Goal: Information Seeking & Learning: Learn about a topic

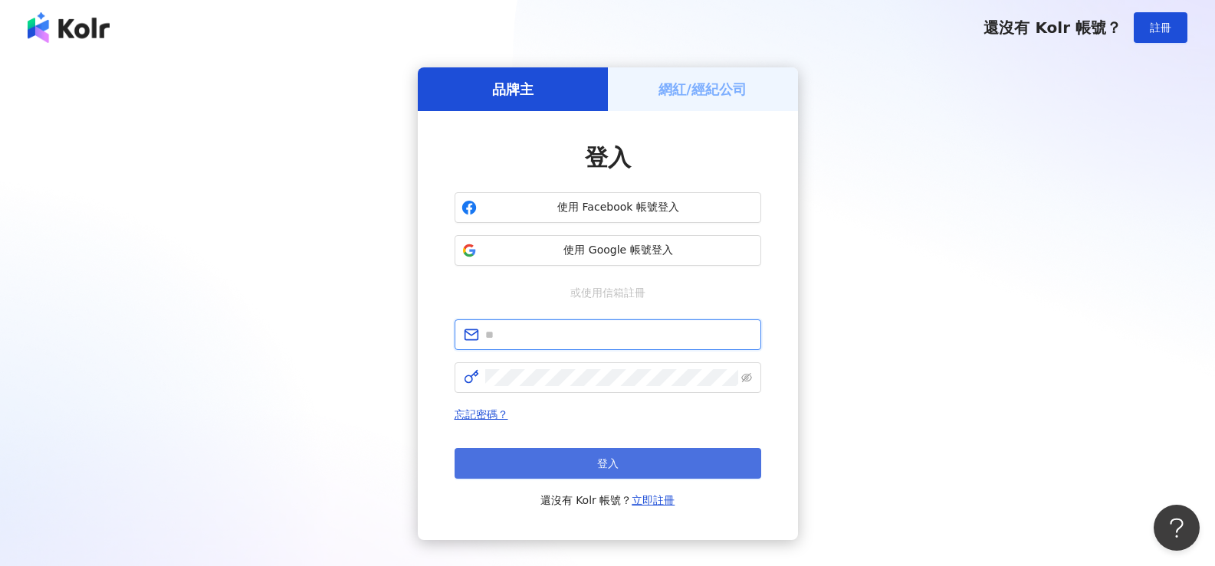
type input "**********"
click at [603, 459] on span "登入" at bounding box center [607, 464] width 21 height 12
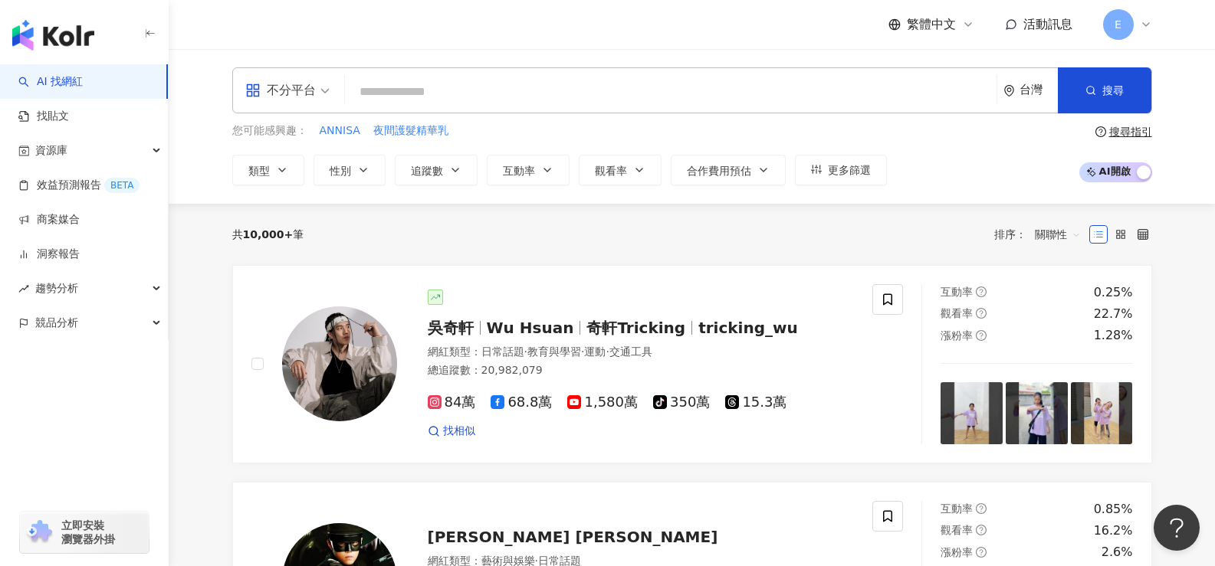
click at [622, 251] on div "共 10,000+ 筆 排序： 關聯性" at bounding box center [692, 234] width 920 height 61
click at [438, 101] on input "search" at bounding box center [670, 91] width 639 height 29
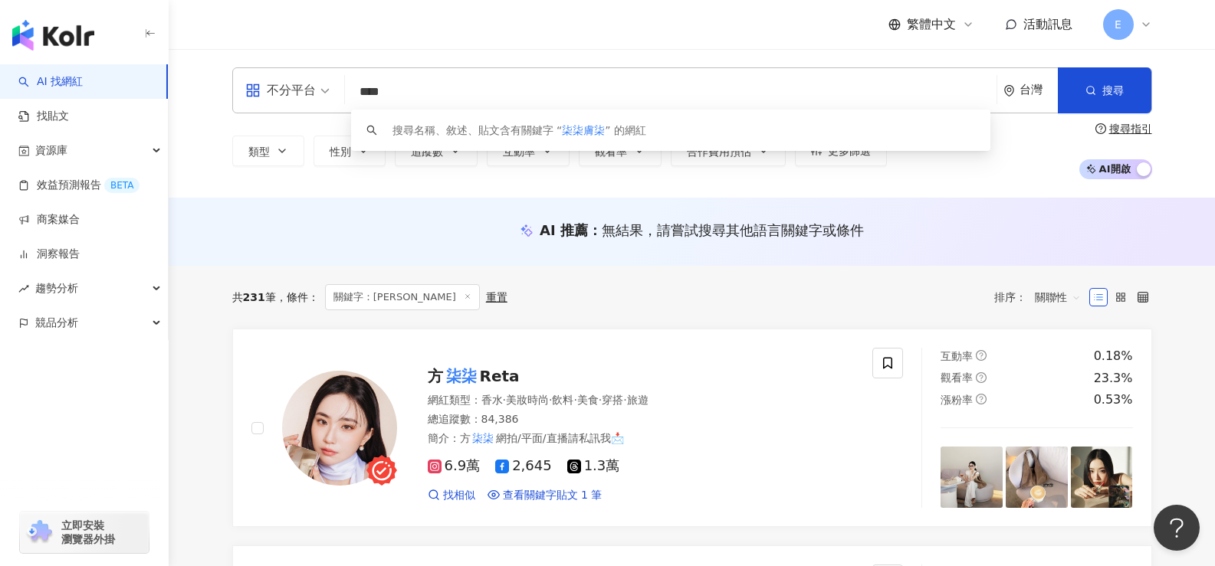
type input "****"
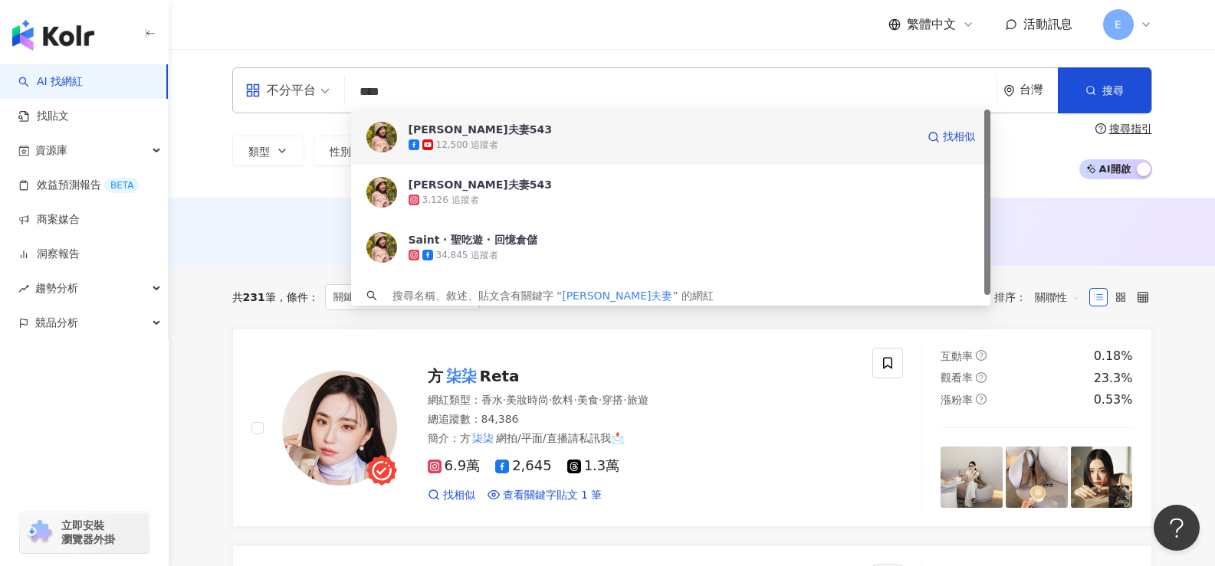
click at [509, 144] on div "12,500 追蹤者" at bounding box center [661, 144] width 507 height 15
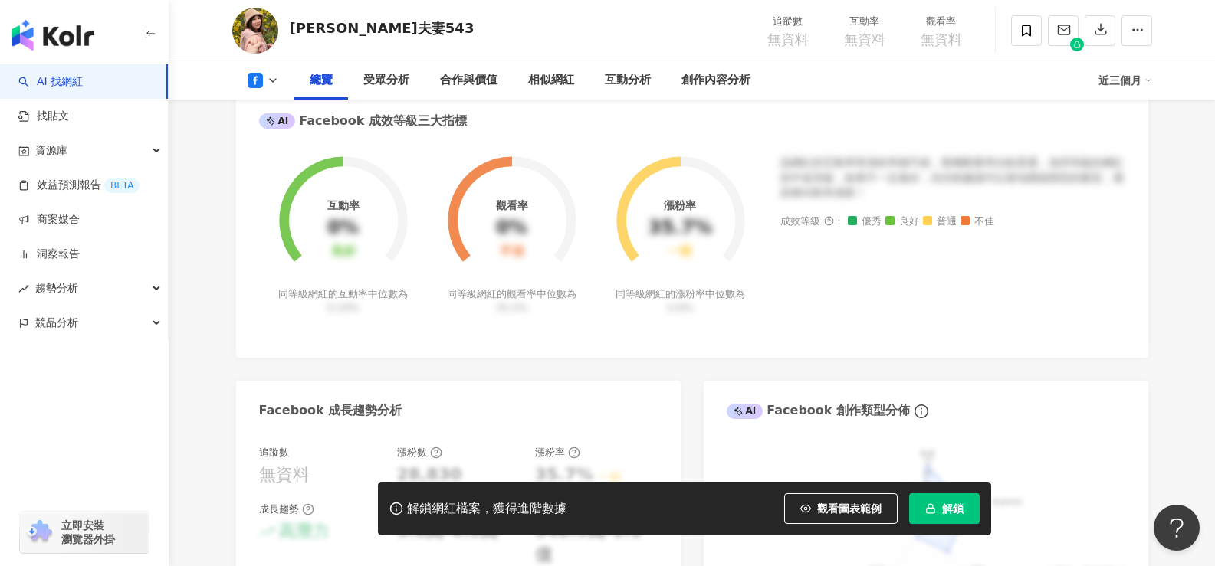
scroll to position [843, 0]
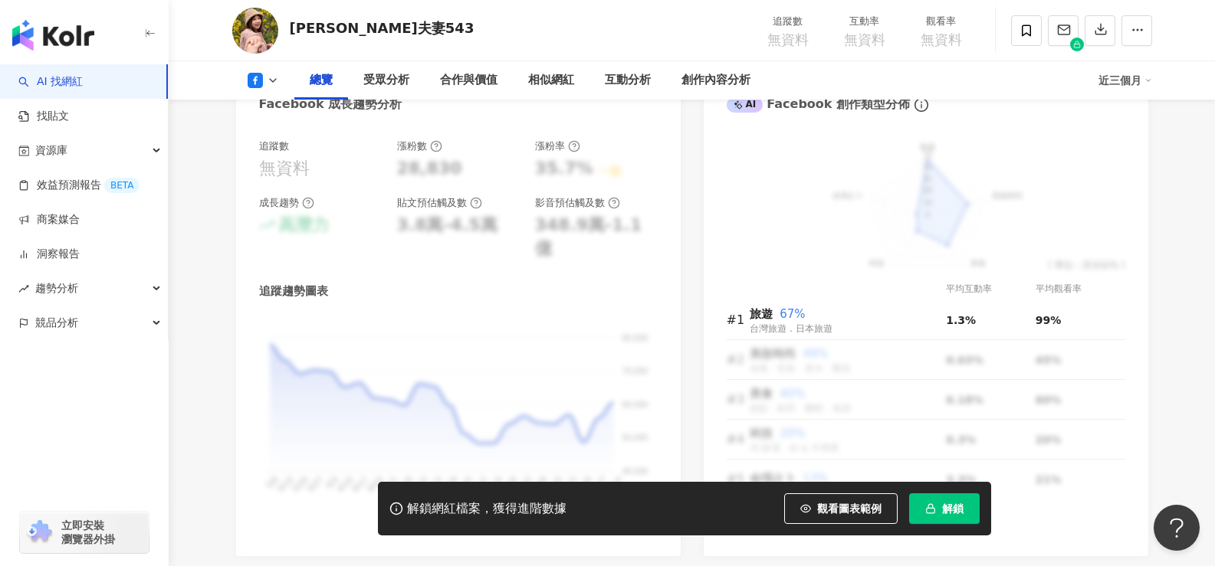
click at [958, 517] on button "解鎖" at bounding box center [944, 509] width 71 height 31
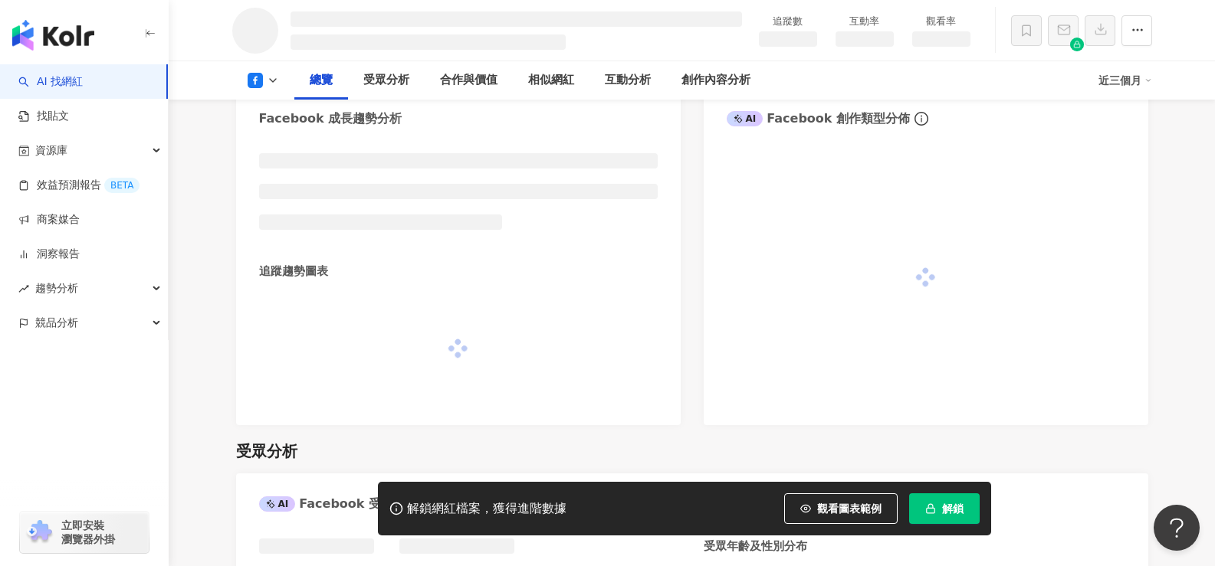
scroll to position [864, 0]
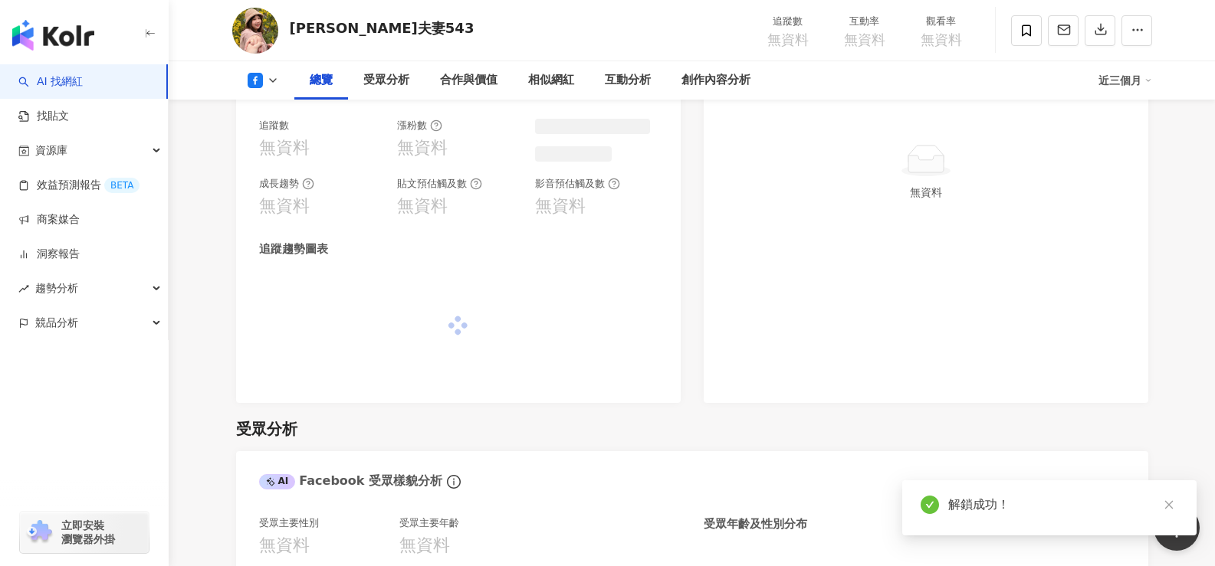
scroll to position [843, 0]
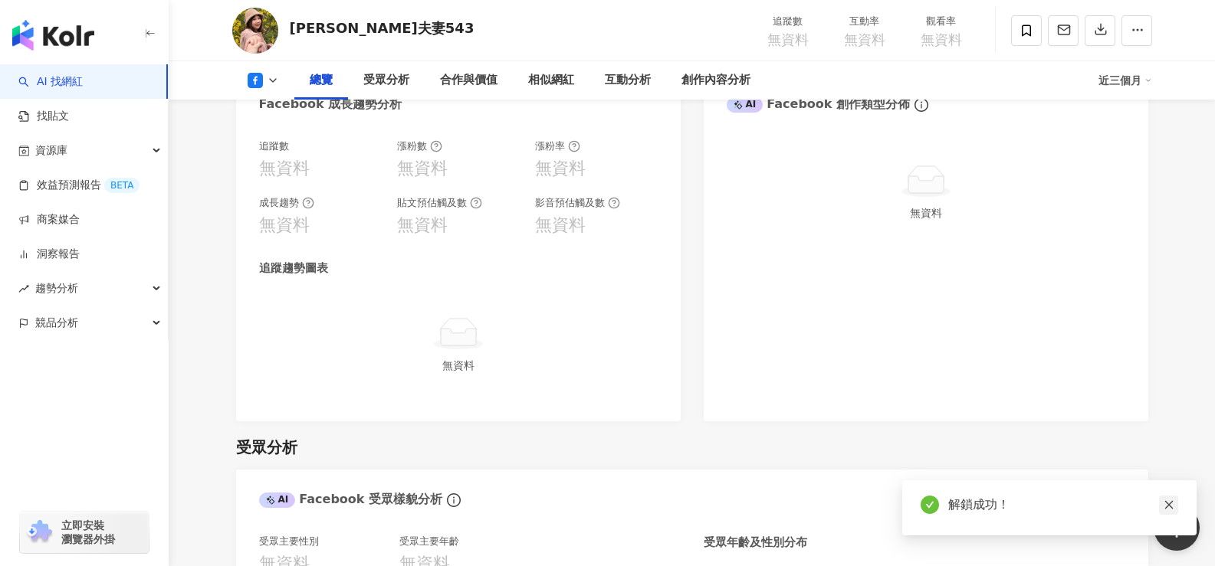
click at [1170, 508] on icon "close" at bounding box center [1168, 505] width 11 height 11
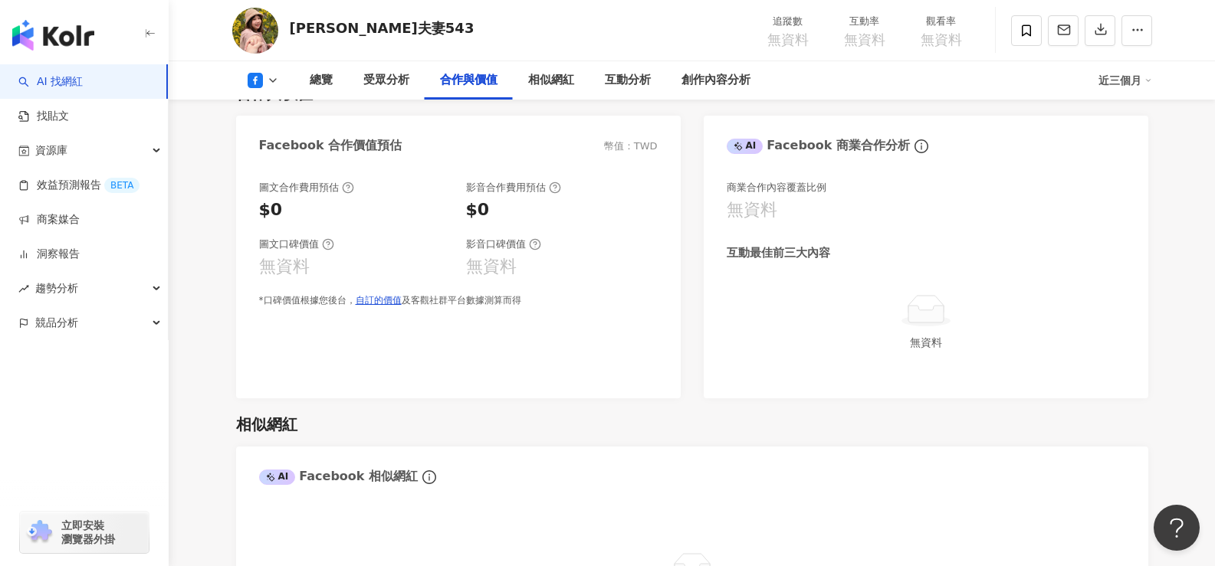
scroll to position [1916, 0]
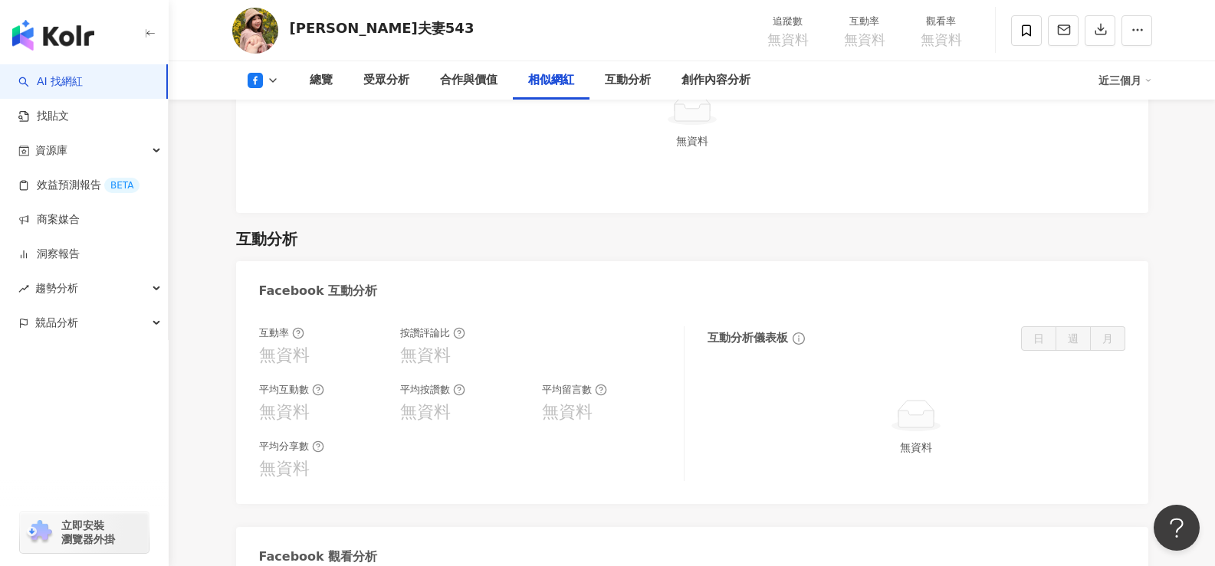
click at [298, 32] on div "[PERSON_NAME]夫妻543" at bounding box center [382, 27] width 185 height 19
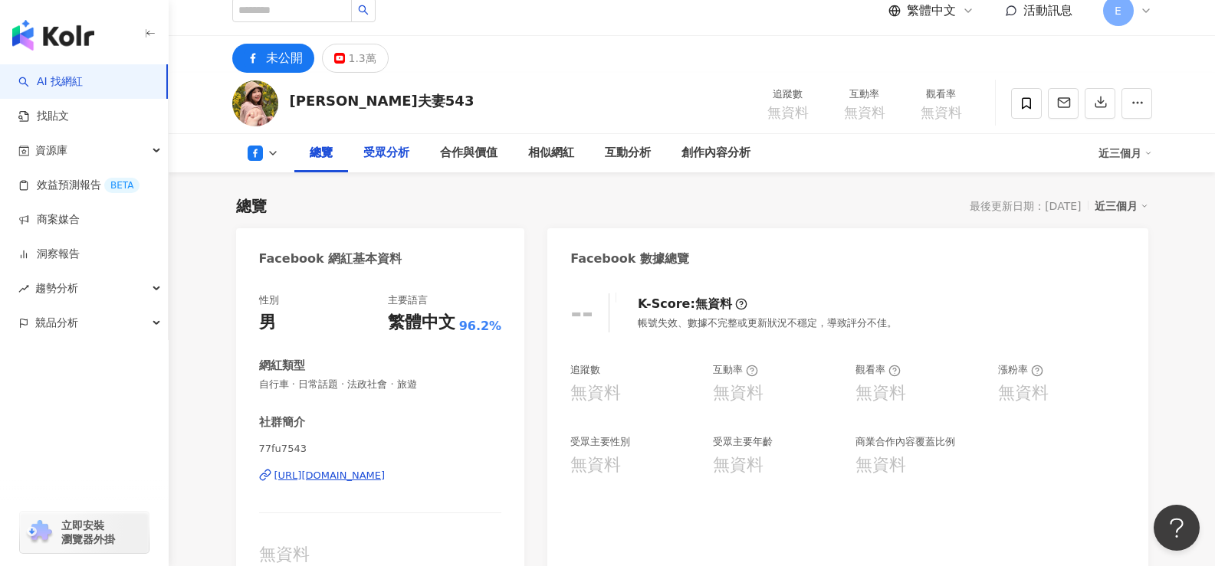
scroll to position [0, 0]
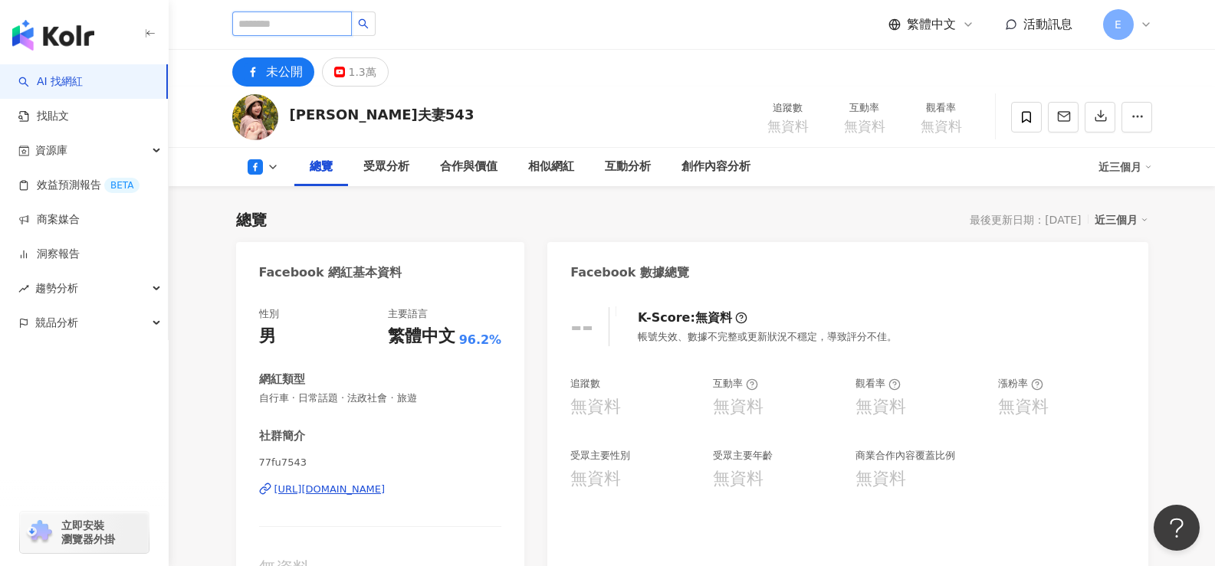
click at [314, 21] on input "search" at bounding box center [292, 23] width 120 height 25
drag, startPoint x: 289, startPoint y: 110, endPoint x: 378, endPoint y: 111, distance: 88.9
click at [378, 111] on div "柒柒夫妻543 追蹤數 無資料 互動率 無資料 觀看率 無資料" at bounding box center [692, 117] width 981 height 61
copy div "柒柒夫妻543"
click at [325, 25] on input "search" at bounding box center [292, 23] width 120 height 25
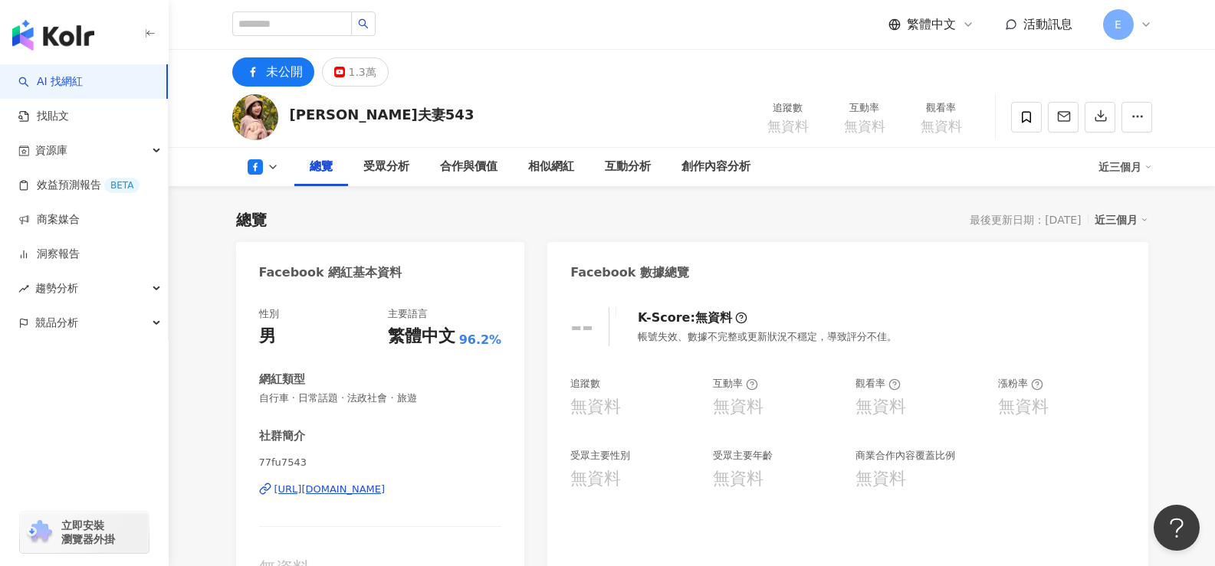
click at [361, 87] on div "柒柒夫妻543 追蹤數 無資料 互動率 無資料 觀看率 無資料" at bounding box center [692, 117] width 981 height 61
click at [360, 80] on div "1.3萬" at bounding box center [363, 71] width 28 height 21
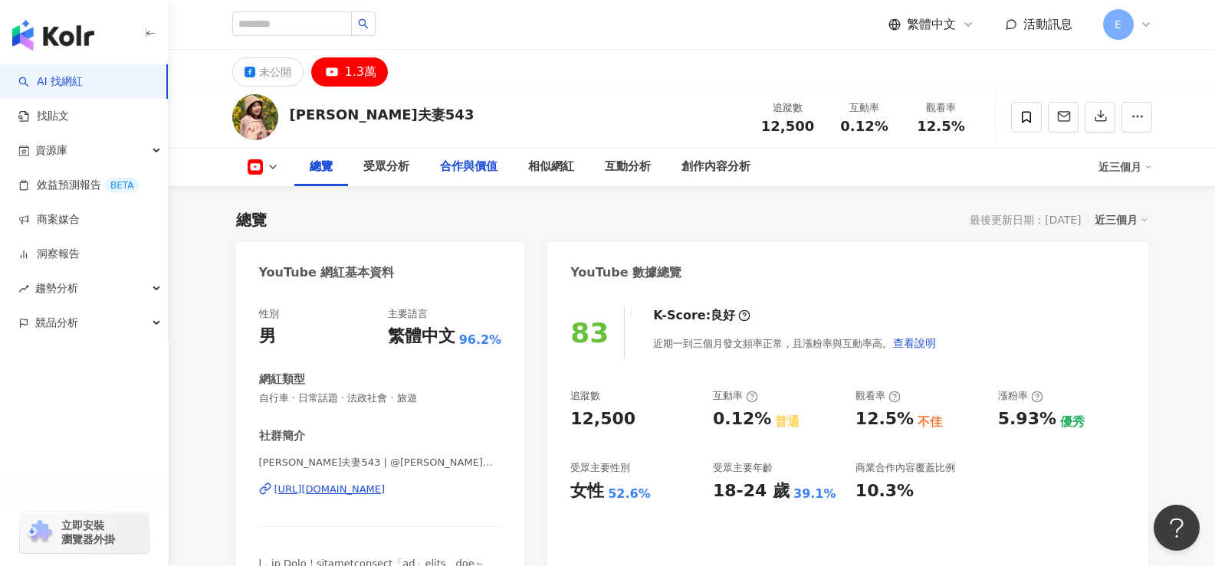
click at [463, 169] on div "合作與價值" at bounding box center [468, 167] width 57 height 18
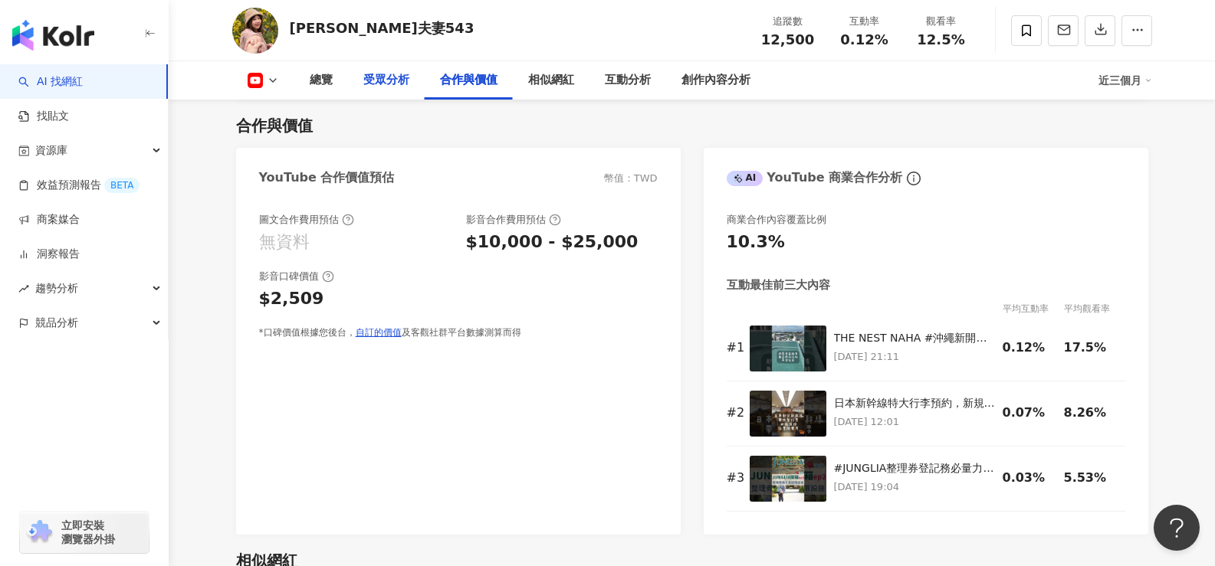
click at [384, 79] on div "受眾分析" at bounding box center [386, 80] width 46 height 18
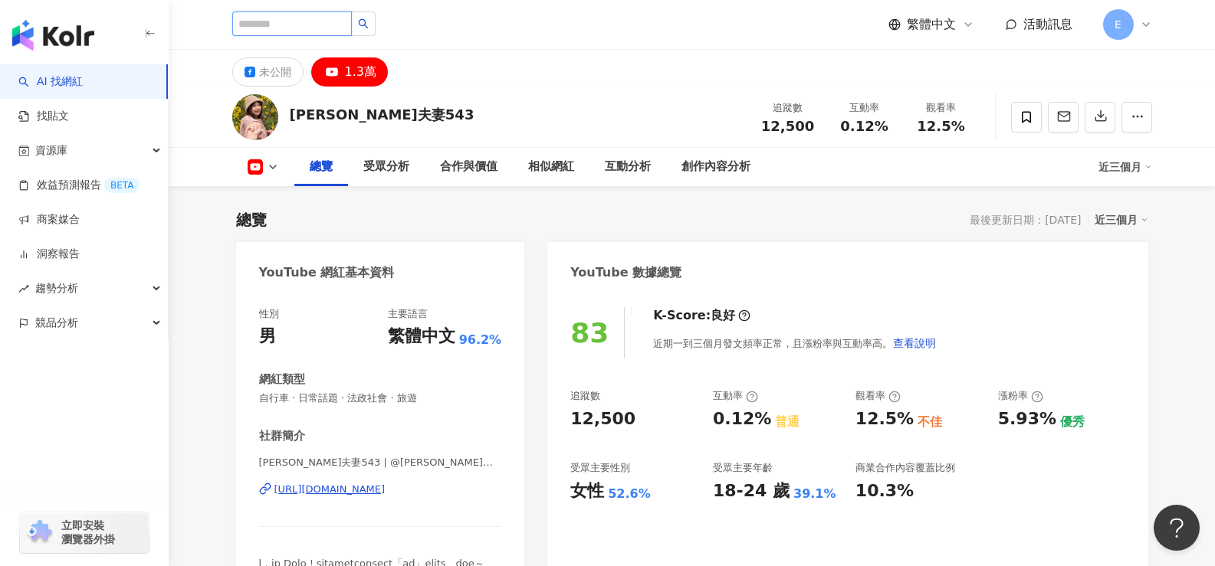
click at [331, 18] on input "search" at bounding box center [292, 23] width 120 height 25
drag, startPoint x: 290, startPoint y: 113, endPoint x: 390, endPoint y: 113, distance: 99.6
click at [390, 113] on div "柒柒夫妻543 追蹤數 12,500 互動率 0.12% 觀看率 12.5%" at bounding box center [692, 117] width 981 height 61
copy div "柒柒夫妻543"
click at [323, 25] on input "search" at bounding box center [292, 23] width 120 height 25
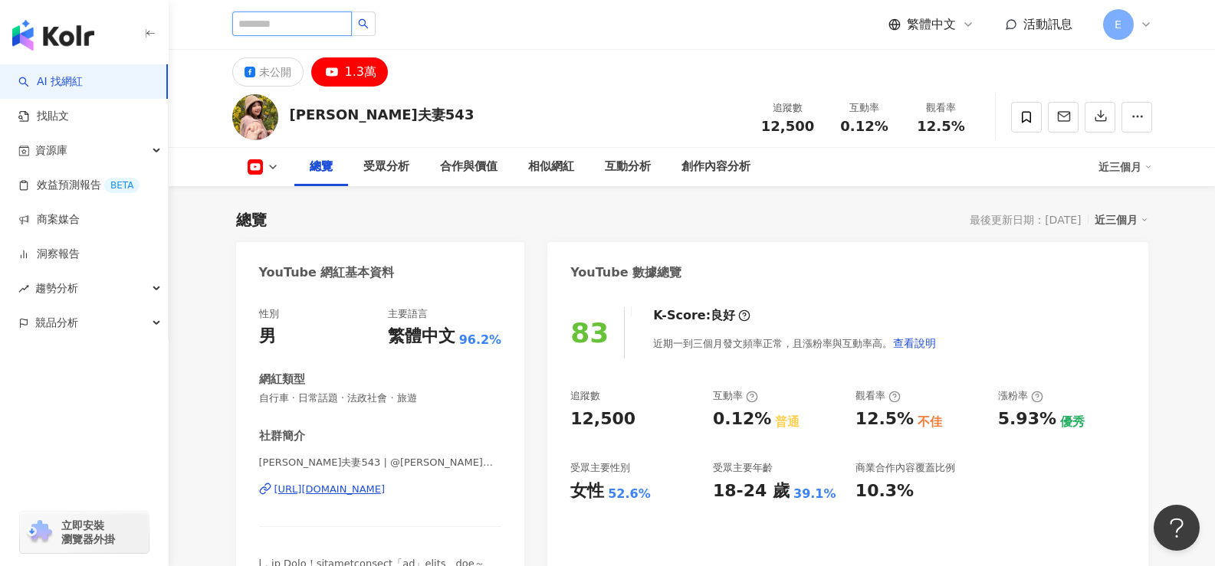
paste input "*******"
type input "*******"
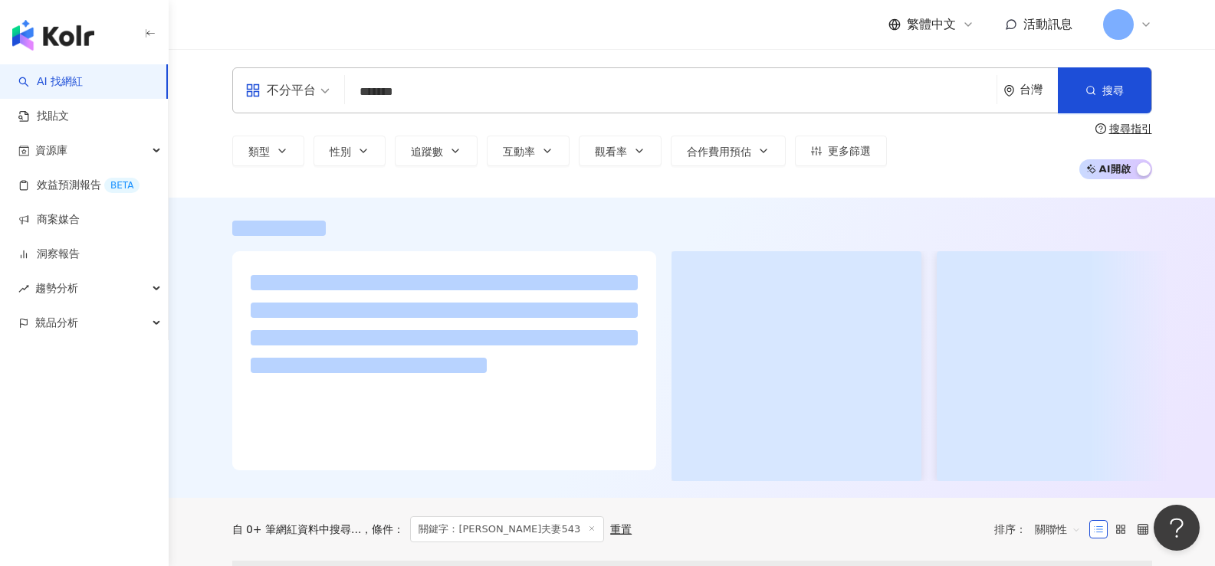
click at [374, 20] on div "繁體中文 活動訊息 E" at bounding box center [692, 24] width 920 height 49
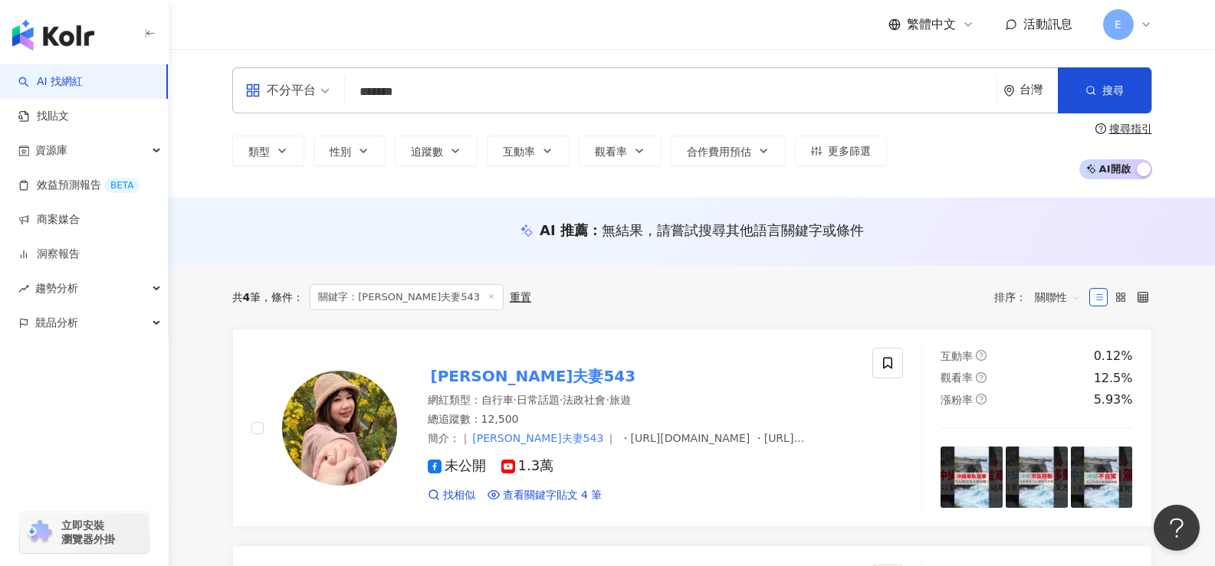
scroll to position [307, 0]
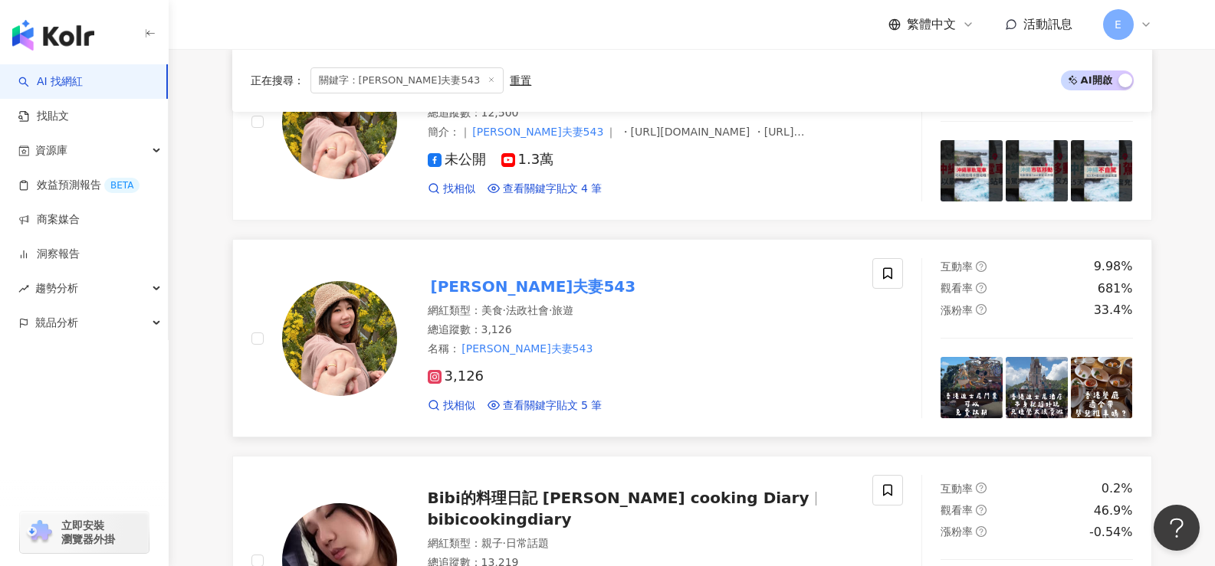
click at [474, 284] on mark "柒柒夫妻543" at bounding box center [534, 286] width 212 height 25
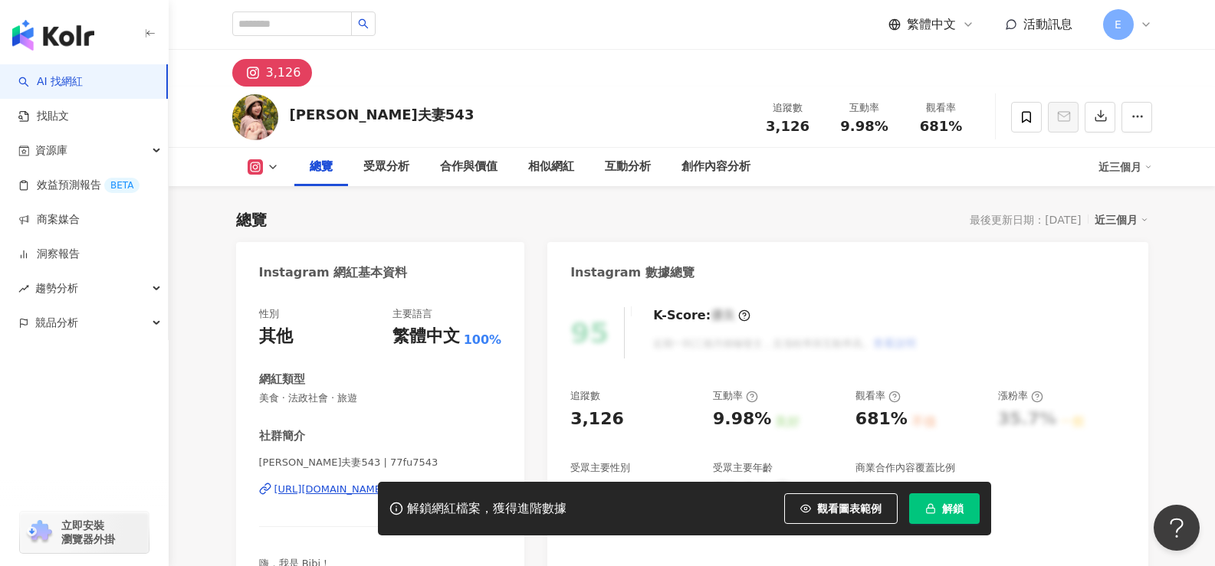
click at [941, 504] on button "解鎖" at bounding box center [944, 509] width 71 height 31
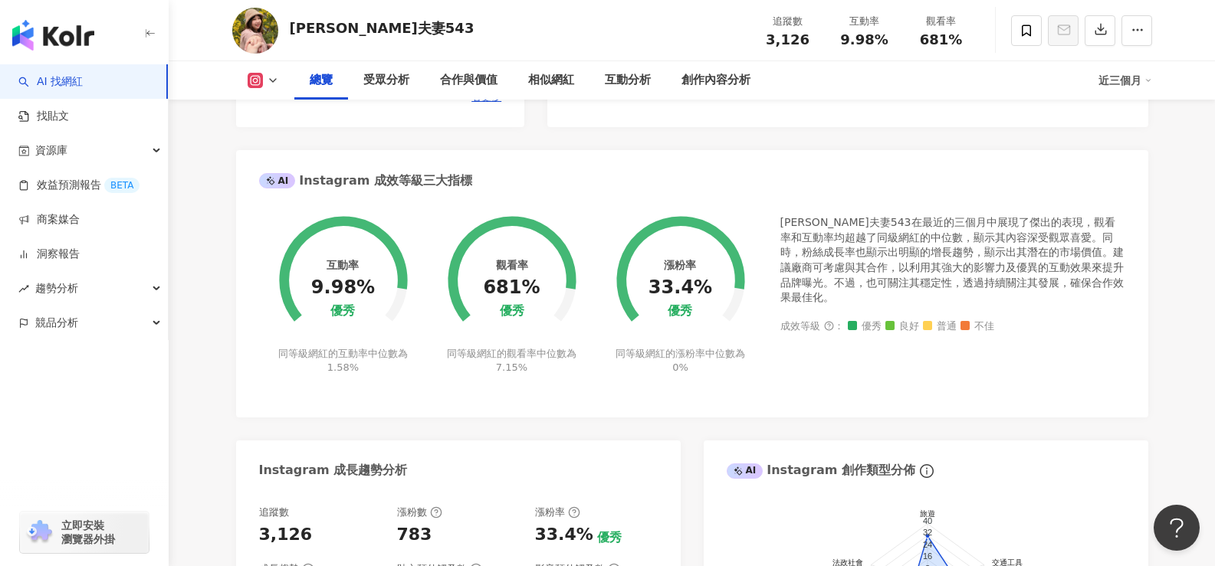
scroll to position [536, 0]
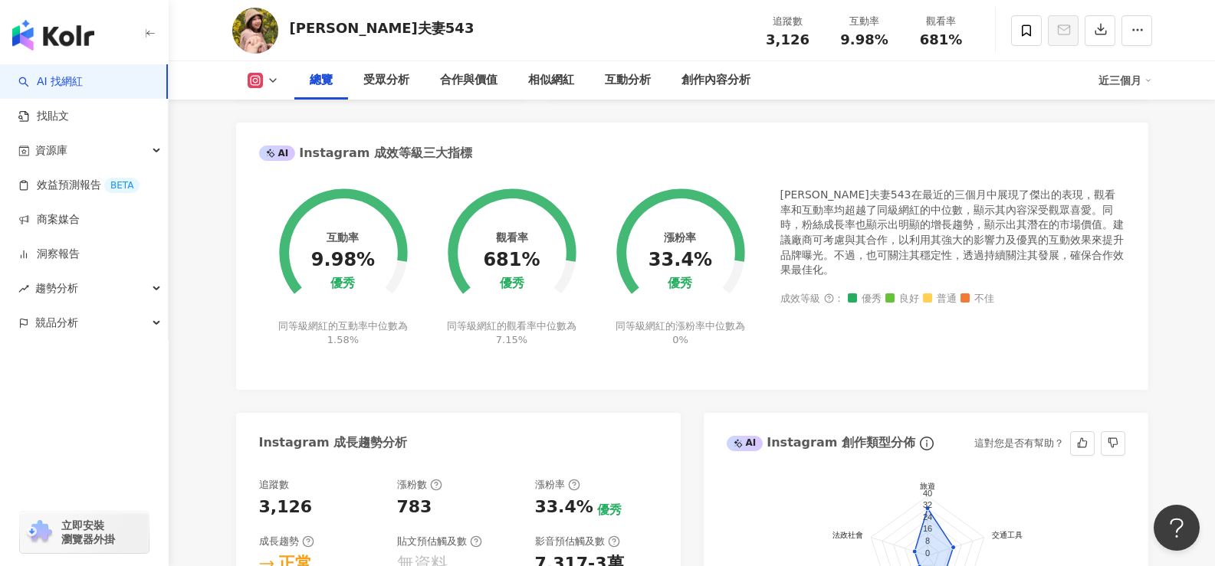
click at [710, 413] on div "AI Instagram 創作類型分佈 這對您是否有幫助？" at bounding box center [926, 438] width 445 height 50
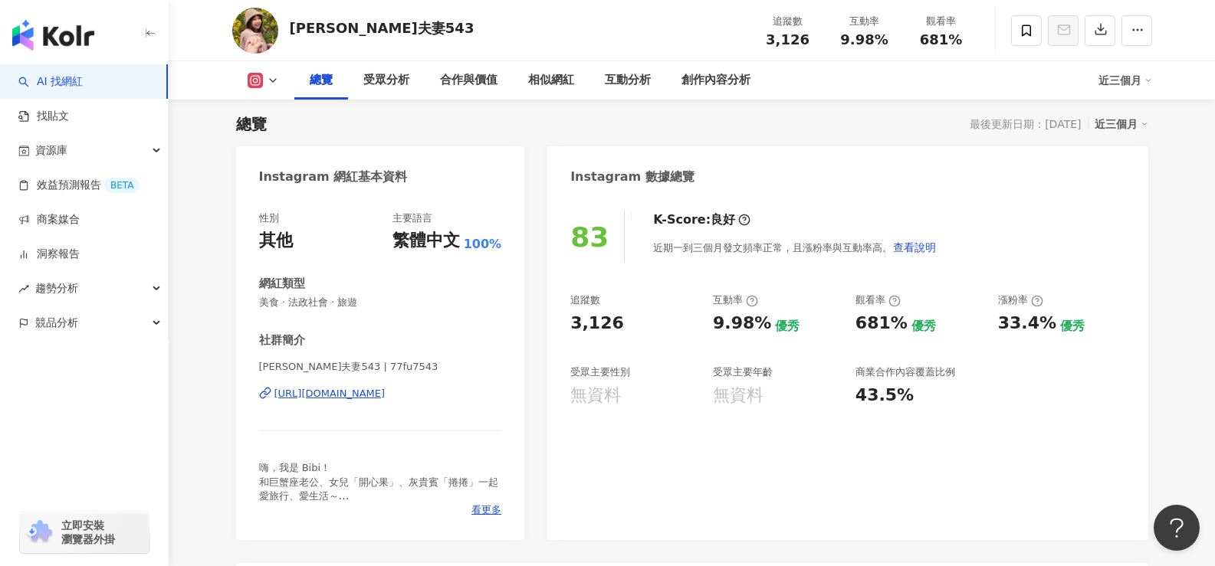
scroll to position [0, 0]
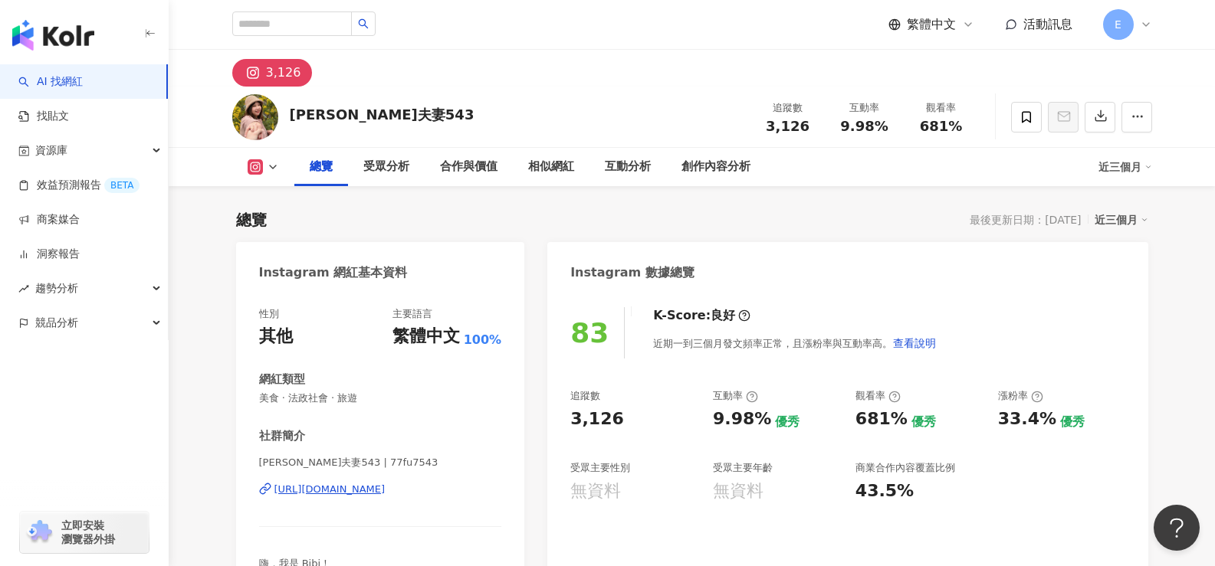
click at [599, 226] on div "總覽 最後更新日期：2025/10/8 近三個月" at bounding box center [692, 219] width 912 height 21
click at [651, 68] on div "3,126" at bounding box center [692, 68] width 981 height 37
click at [280, 25] on input "search" at bounding box center [292, 23] width 120 height 25
type input "****"
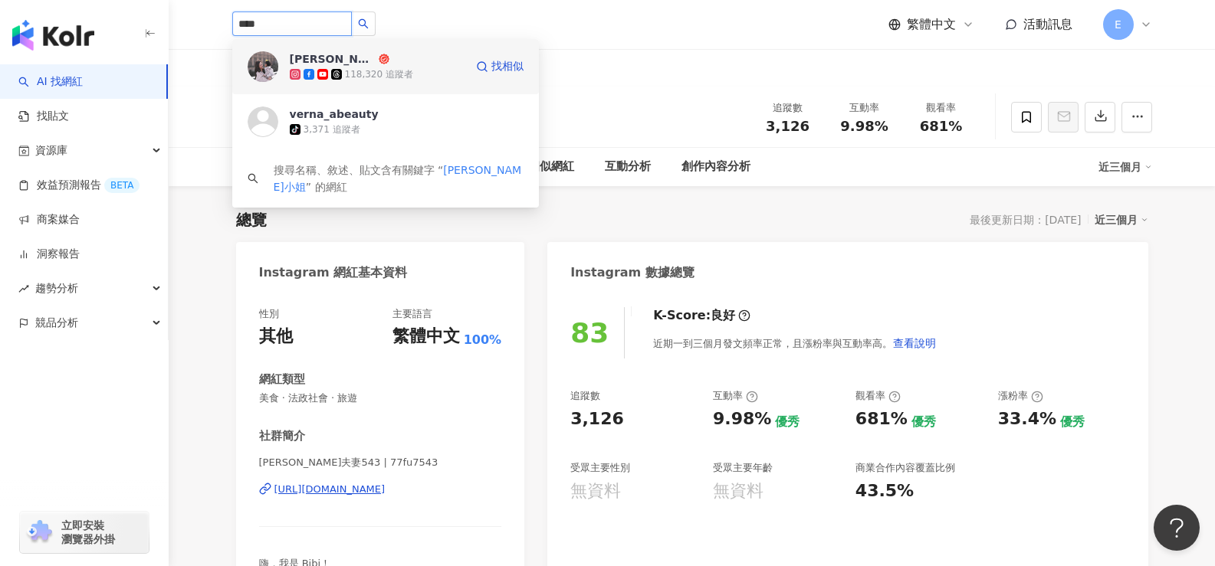
click at [337, 66] on div "賽娜小姐 Sienna" at bounding box center [333, 58] width 86 height 15
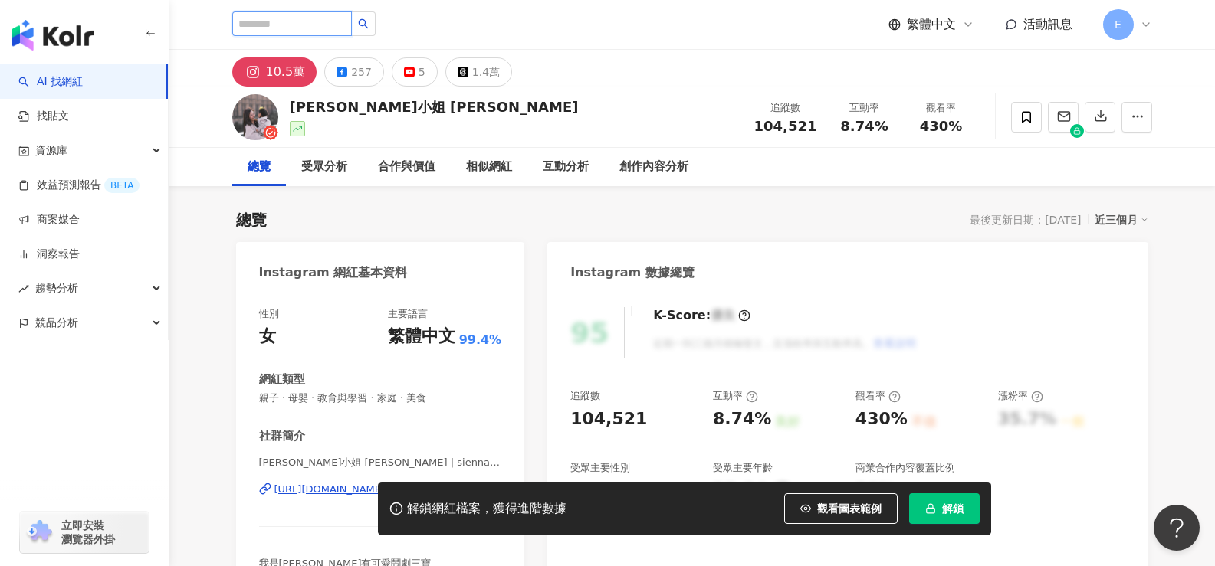
click at [293, 15] on input "search" at bounding box center [292, 23] width 120 height 25
type input "***"
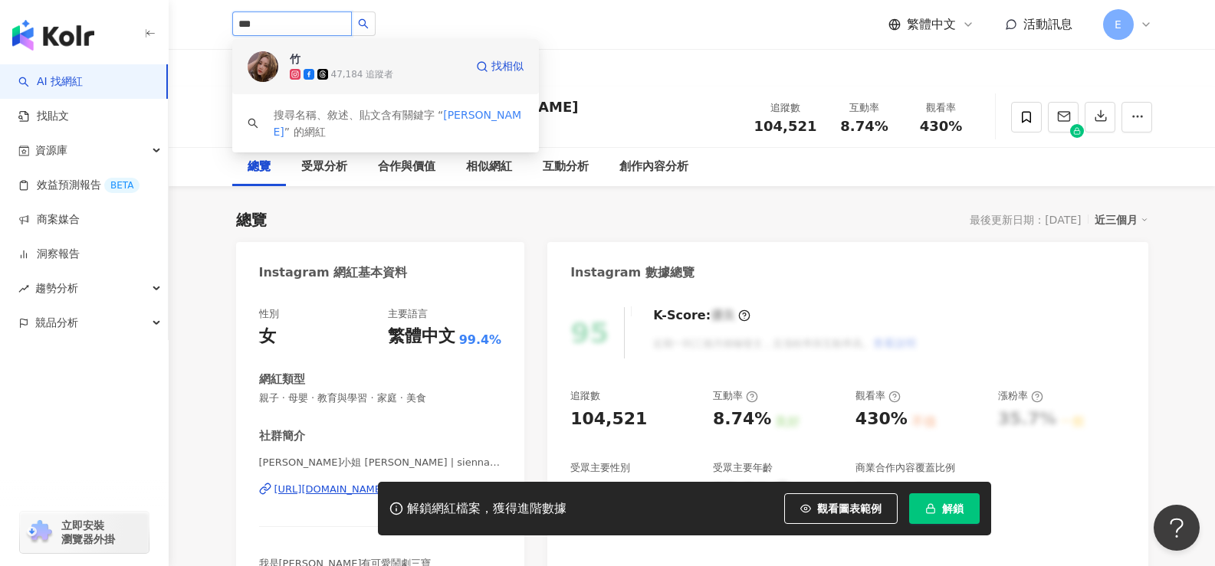
click at [356, 54] on span "竹" at bounding box center [340, 58] width 100 height 15
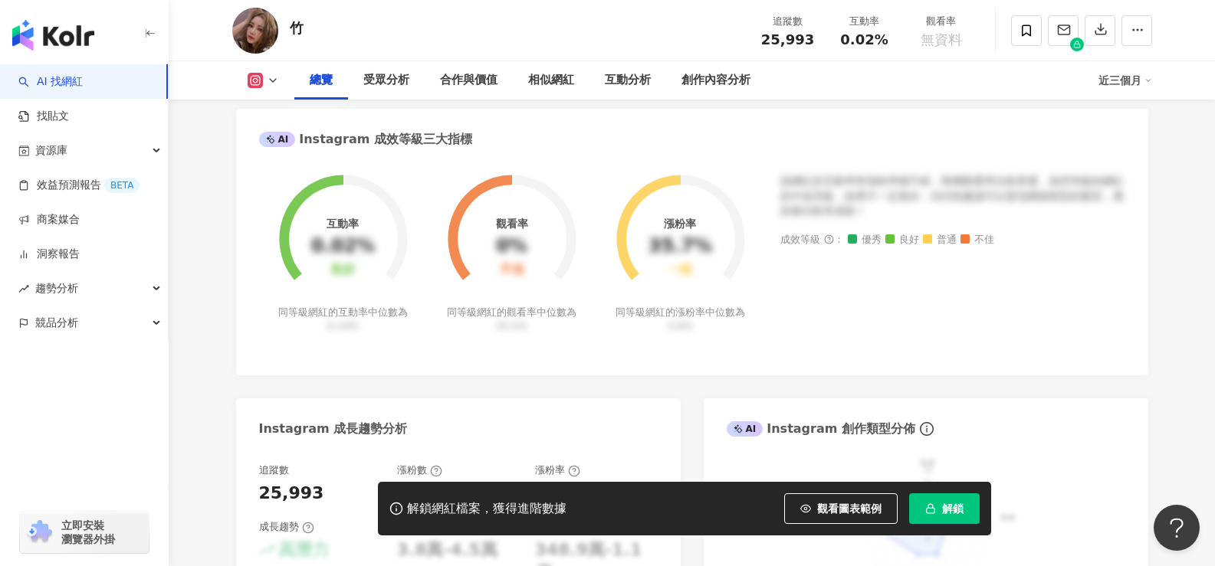
scroll to position [920, 0]
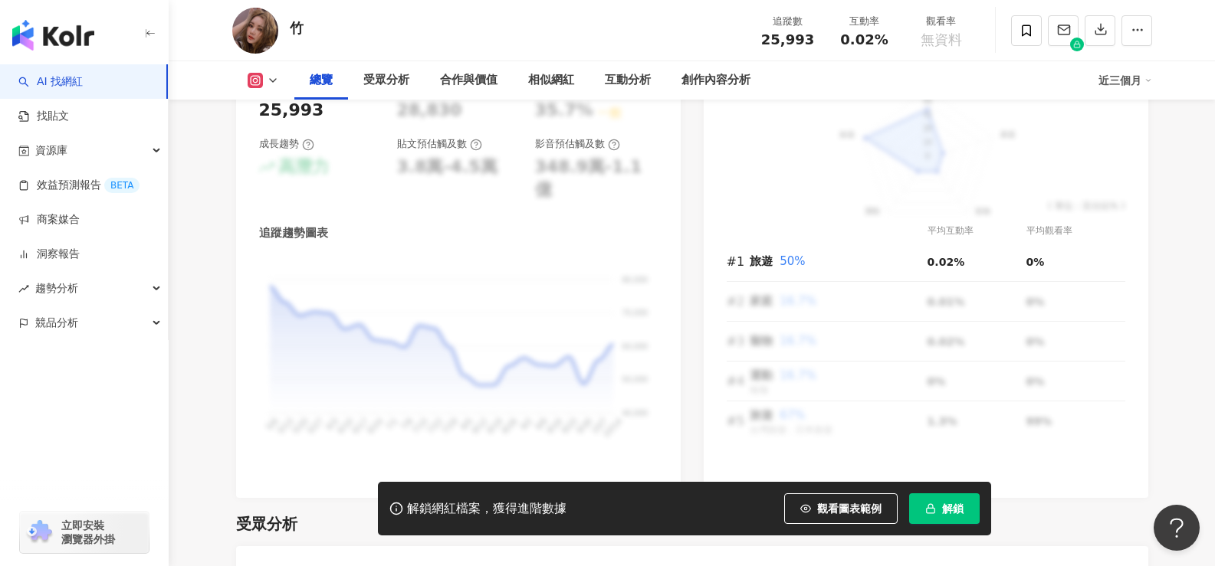
click at [960, 509] on span "解鎖" at bounding box center [952, 509] width 21 height 12
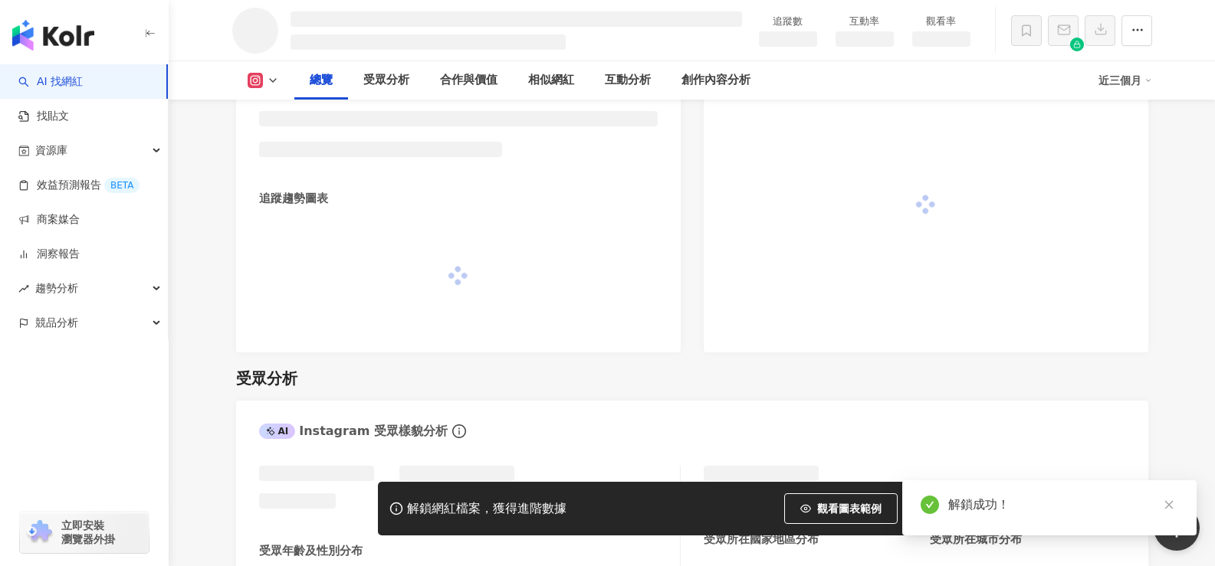
scroll to position [899, 0]
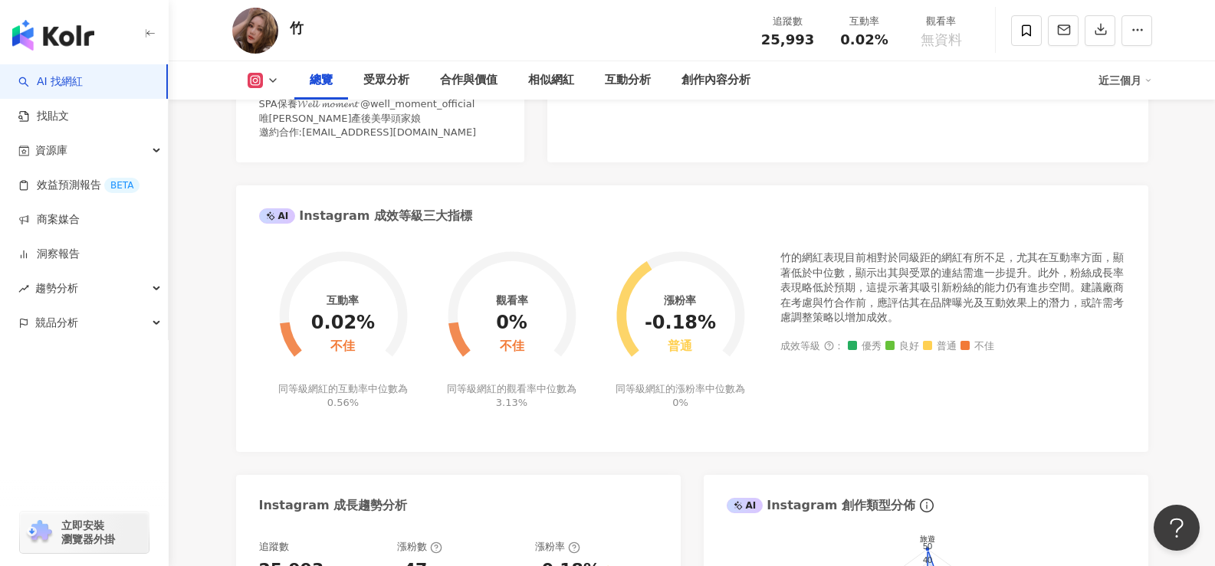
scroll to position [536, 0]
